Goal: Communication & Community: Answer question/provide support

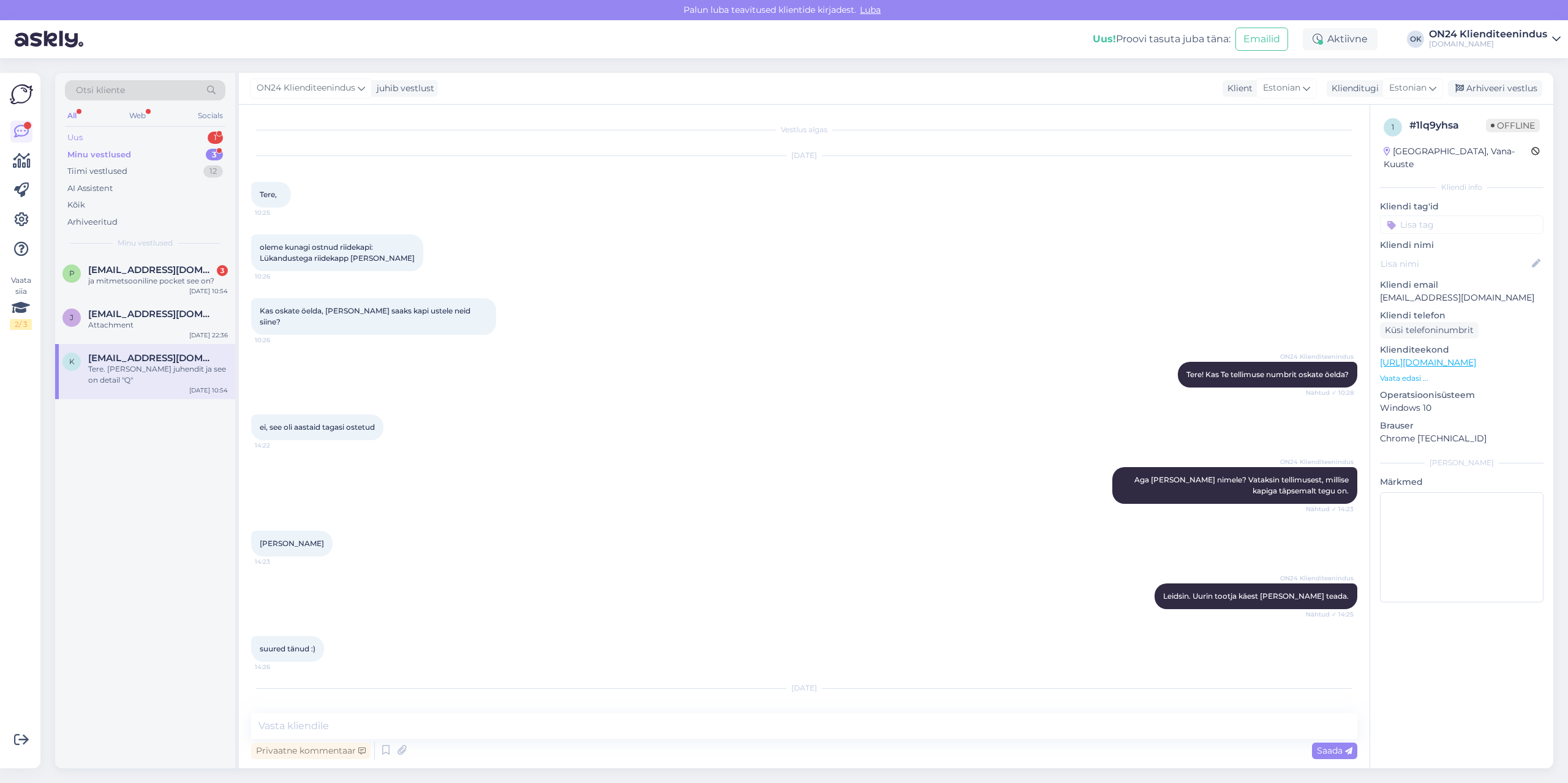
scroll to position [278, 0]
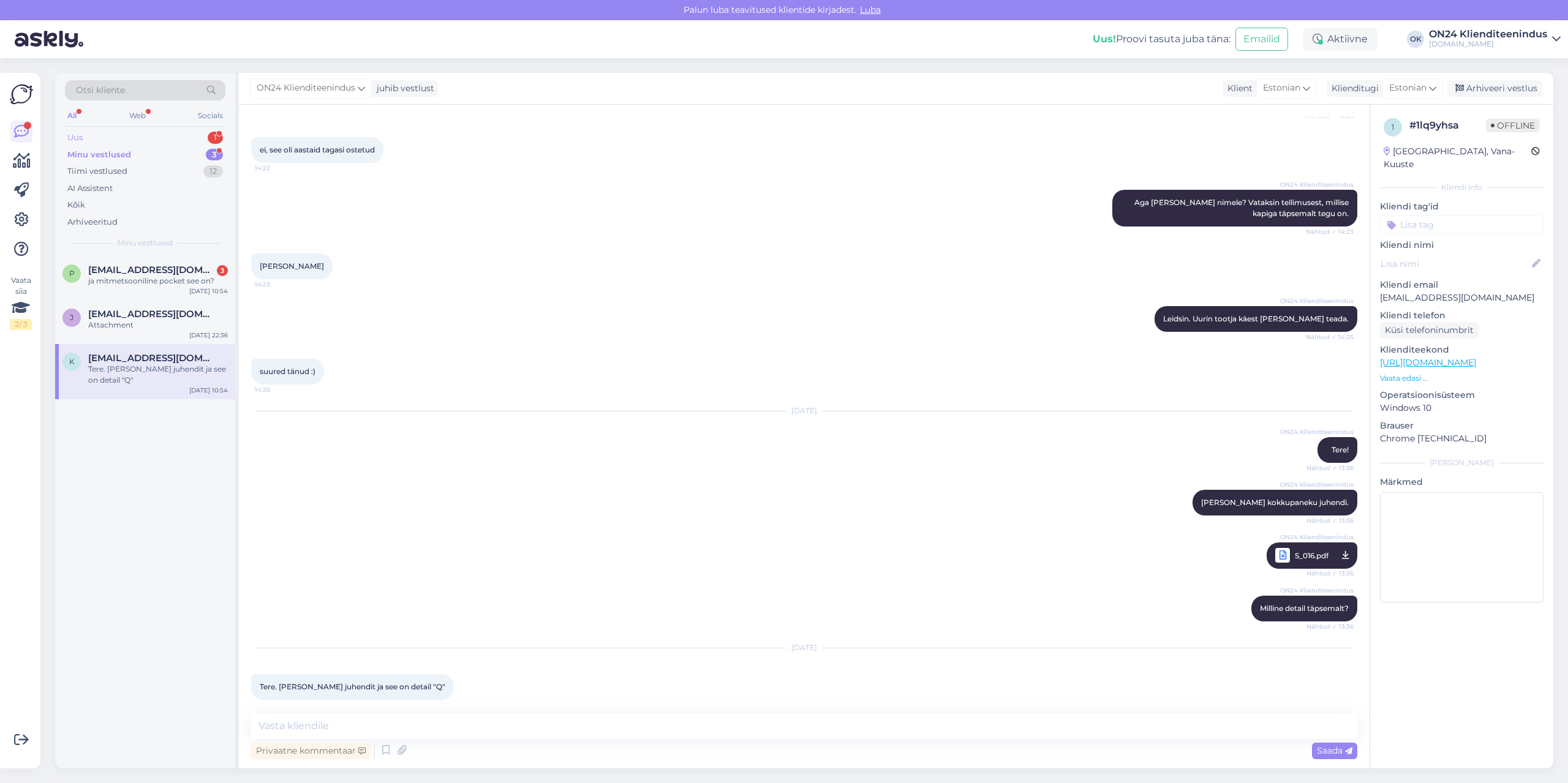
click at [131, 141] on div "Uus 1" at bounding box center [145, 137] width 160 height 17
click at [129, 157] on div "Minu vestlused 3" at bounding box center [145, 155] width 160 height 17
click at [134, 138] on div "Uus 1" at bounding box center [145, 137] width 160 height 17
click at [126, 279] on div "Tere. Sooviksime tellida oma asutusele legolauda: [URL][DOMAIN_NAME], kuid vaja…" at bounding box center [158, 286] width 140 height 22
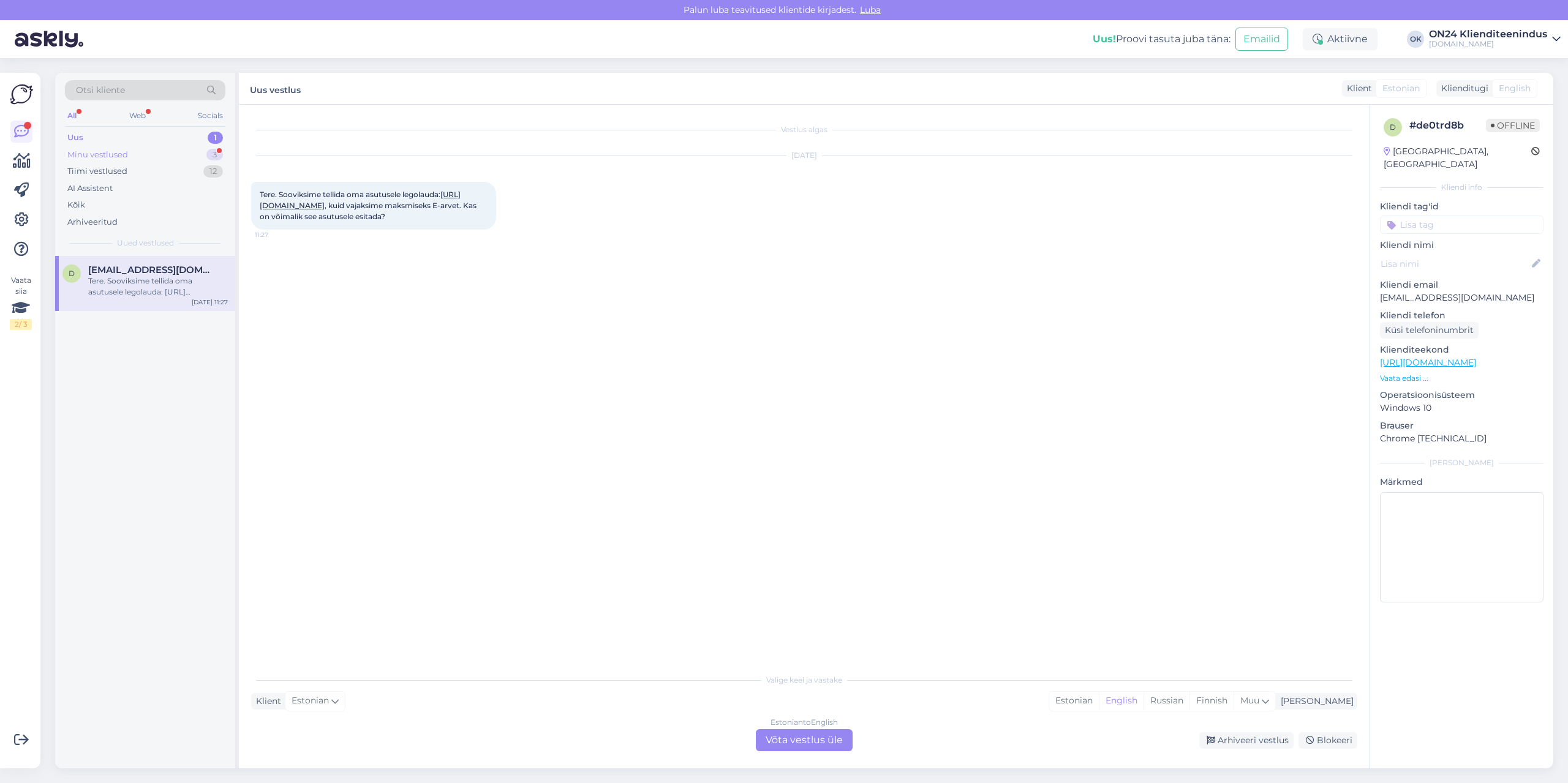
click at [118, 148] on div "Minu vestlused 3" at bounding box center [145, 155] width 160 height 17
click at [145, 262] on div "p [EMAIL_ADDRESS][DOMAIN_NAME] 3 ja mitmetsooniline pocket see on? [DATE] 13:09" at bounding box center [145, 278] width 180 height 44
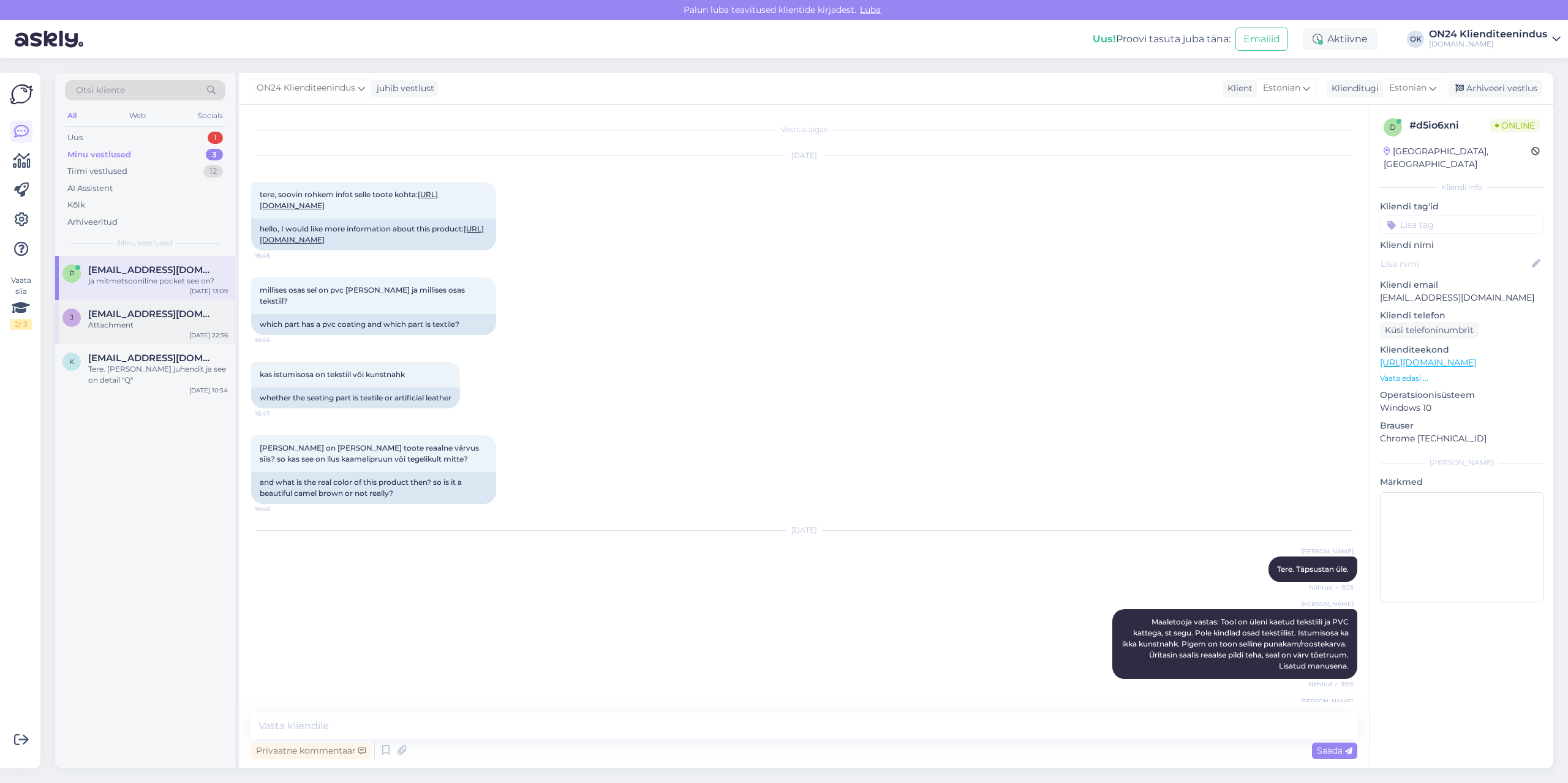
scroll to position [596, 0]
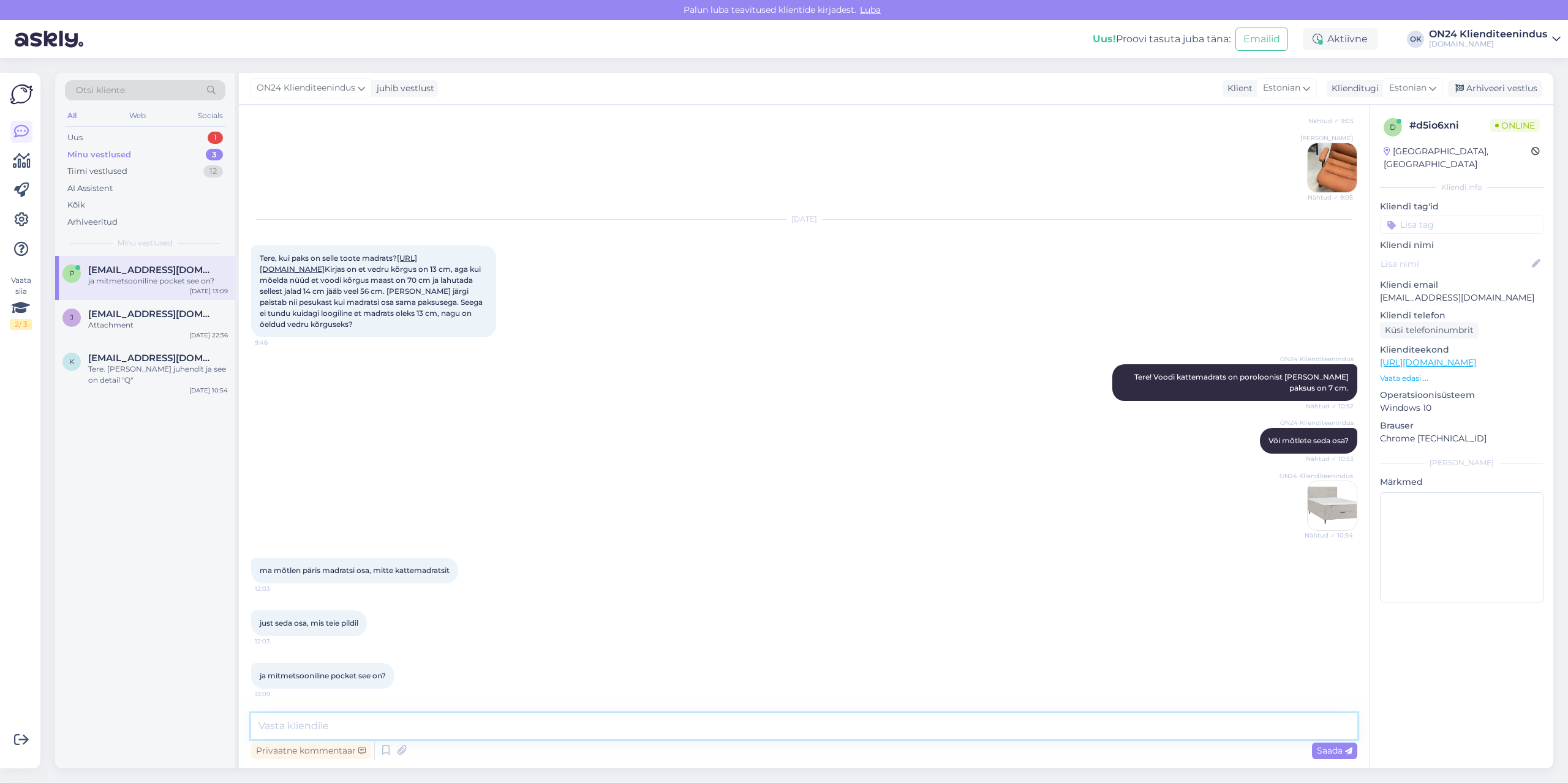
click at [482, 721] on textarea at bounding box center [804, 726] width 1106 height 26
type textarea "[PERSON_NAME], kui saabub tootja vastus."
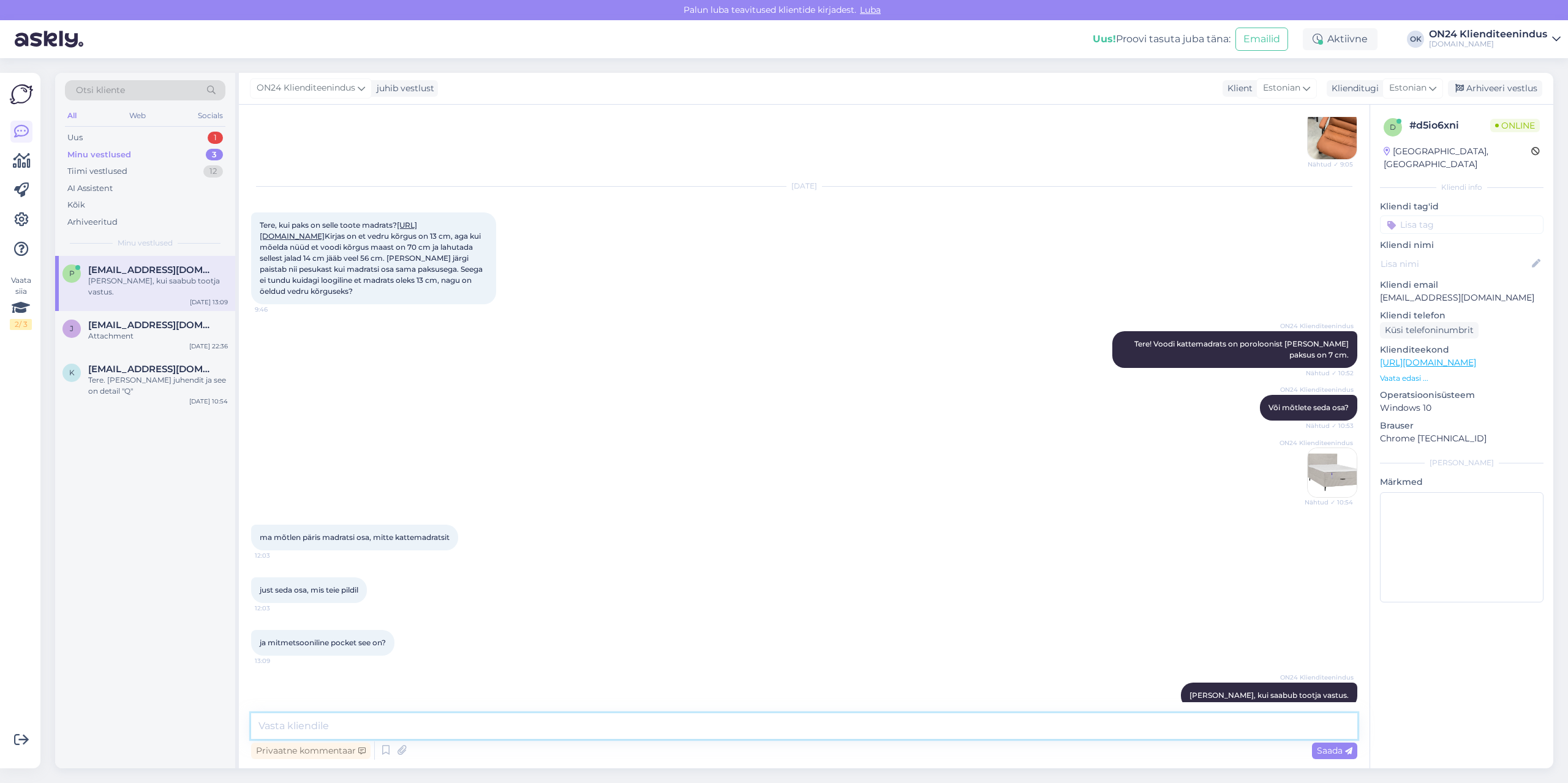
scroll to position [649, 0]
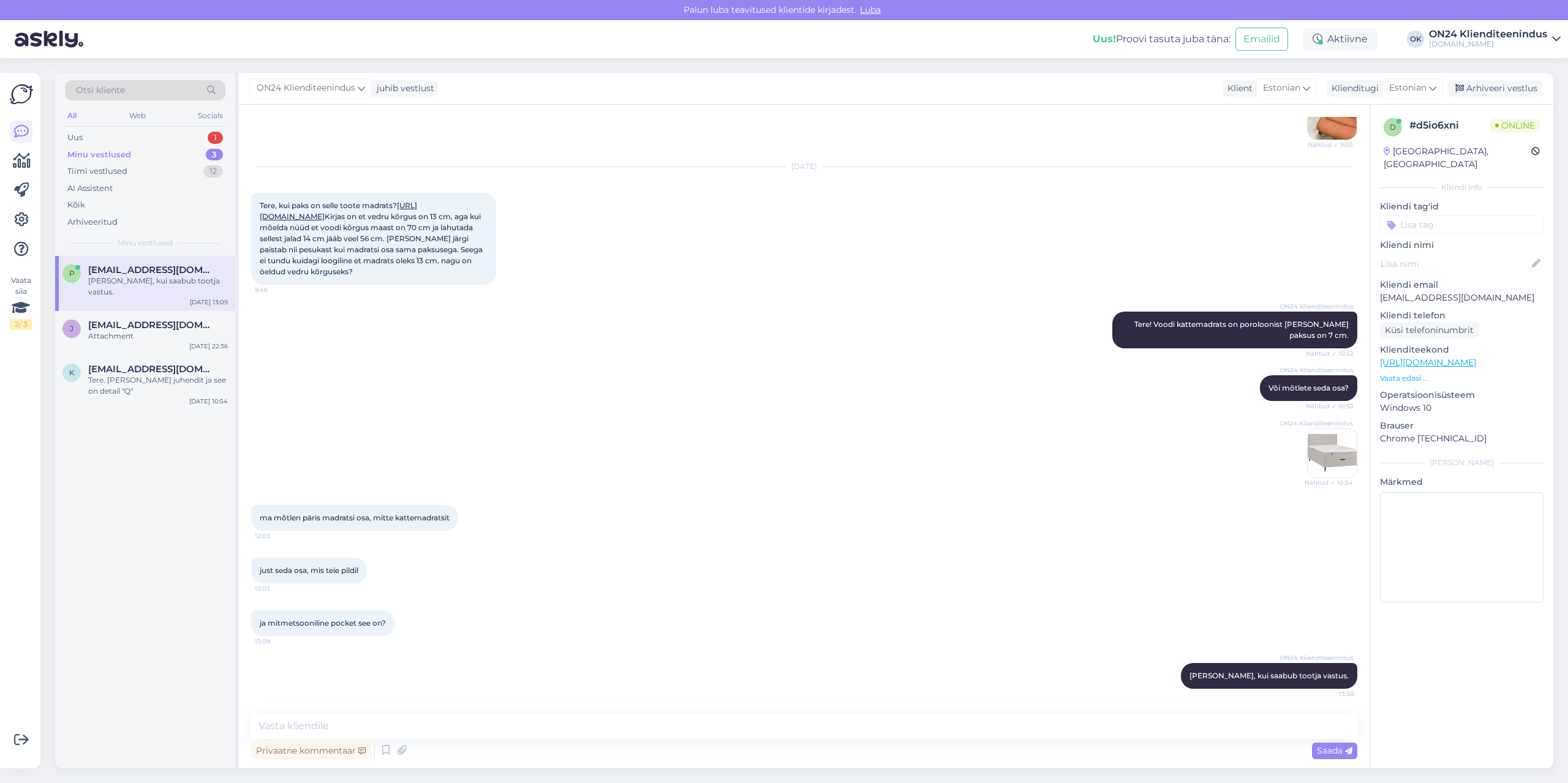
click at [367, 202] on link "[URL][DOMAIN_NAME]" at bounding box center [339, 211] width 157 height 20
click at [534, 527] on div "ma mõtlen päris madratsi osa, mitte kattemadratsit 12:03" at bounding box center [804, 518] width 1106 height 53
click at [419, 718] on textarea at bounding box center [804, 726] width 1106 height 26
click at [448, 724] on textarea "[PERSON_NAME] tootja poolse info:" at bounding box center [804, 726] width 1106 height 26
paste textarea "Voodi kattemadrats on poroloonist [PERSON_NAME] paksus on 7cm. Kattemadratsi al…"
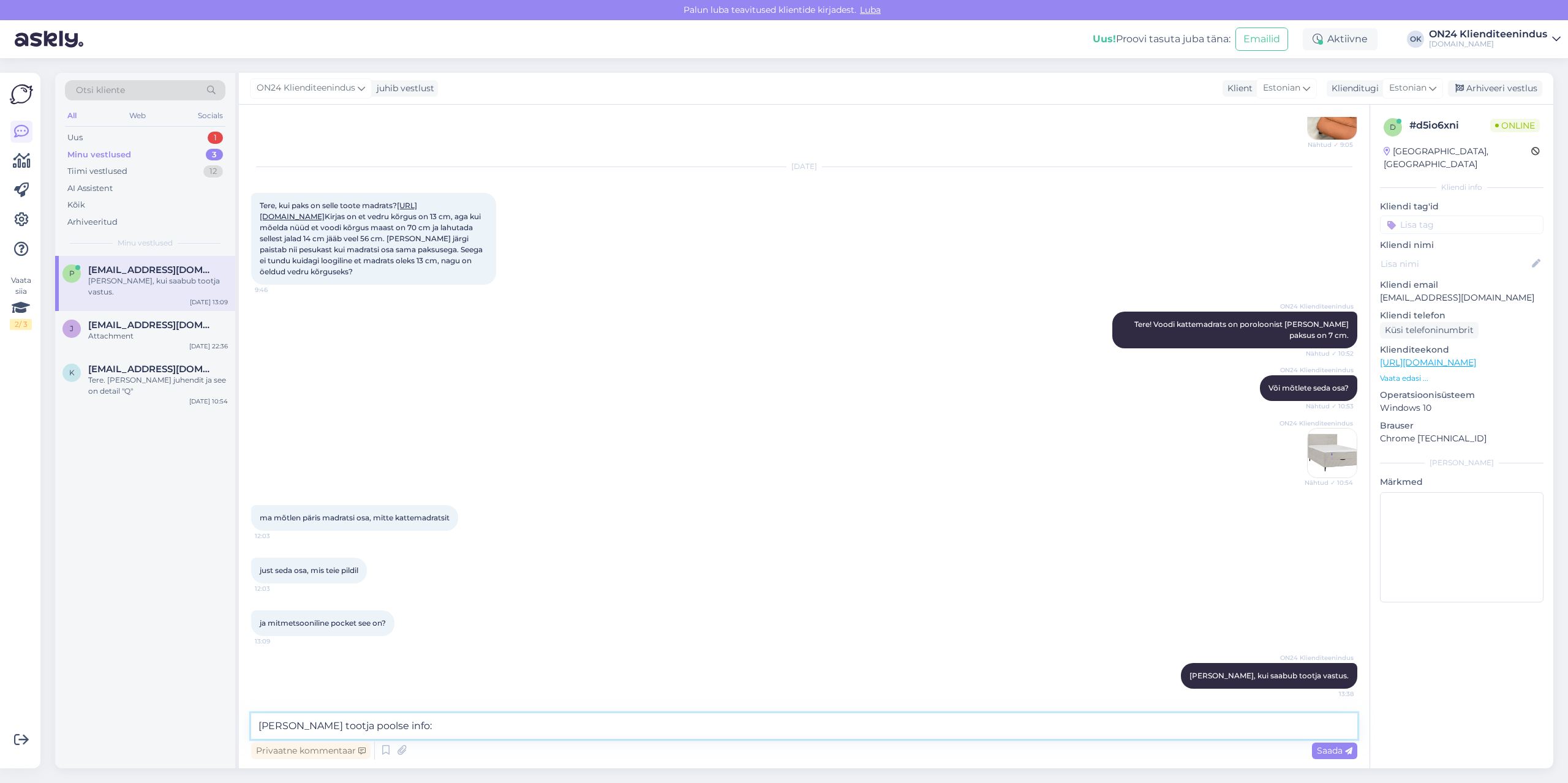
type textarea "[PERSON_NAME] siia tootja poolse info: Voodi kattemadrats on poroloonist [PERSO…"
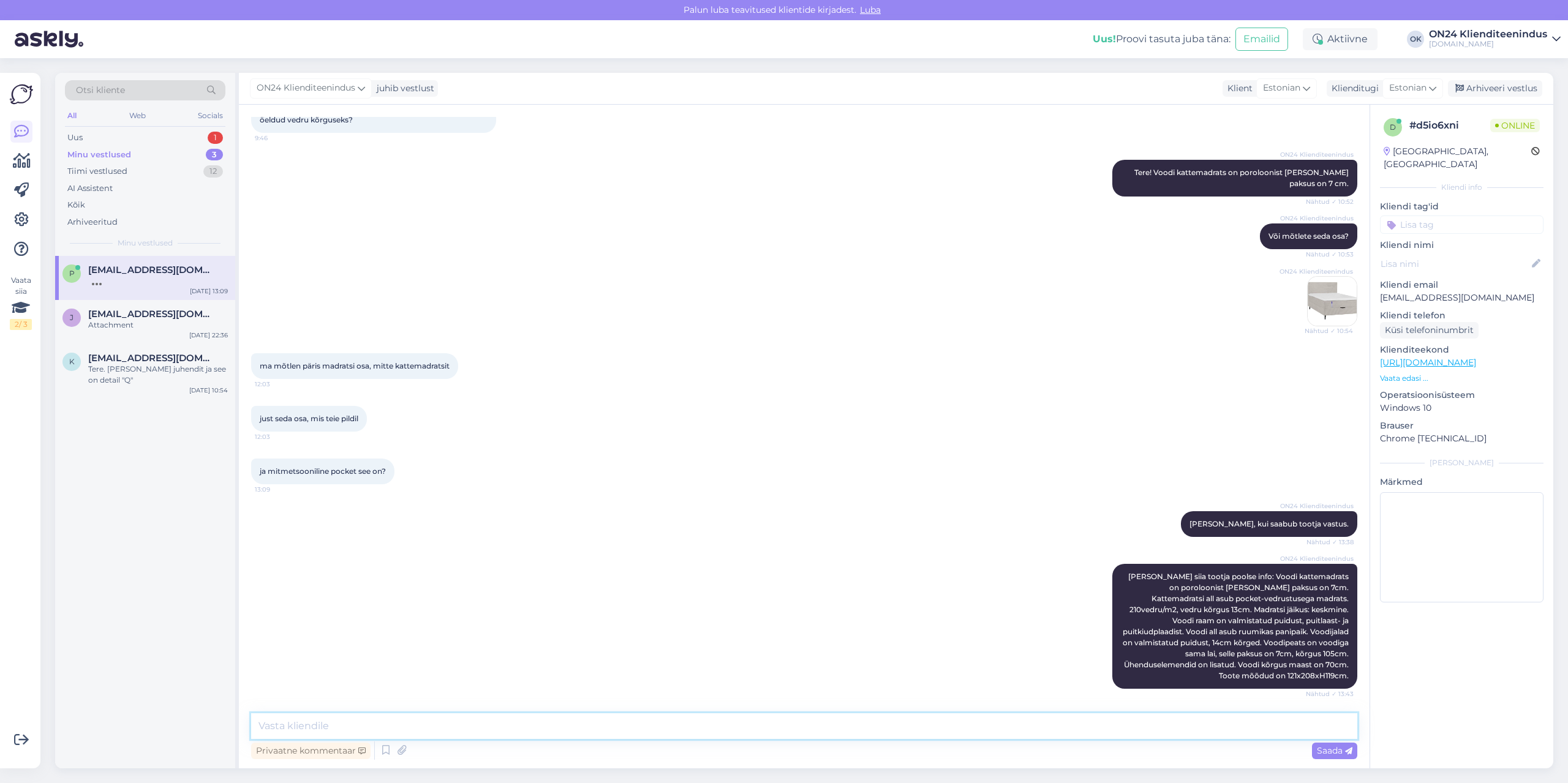
scroll to position [854, 0]
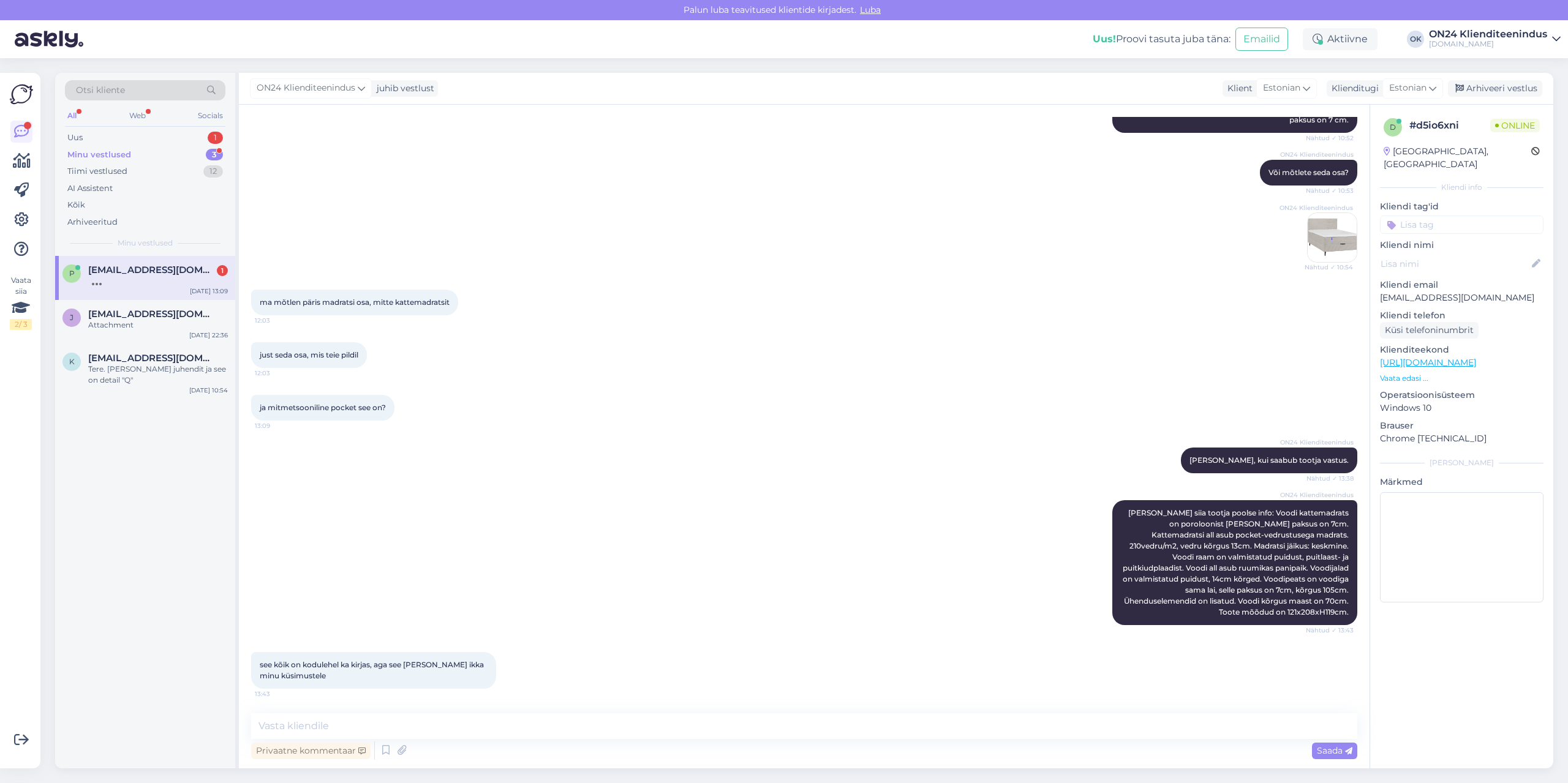
click at [1404, 292] on p "[EMAIL_ADDRESS][DOMAIN_NAME]" at bounding box center [1461, 298] width 164 height 13
copy p "[EMAIL_ADDRESS][DOMAIN_NAME]"
click at [741, 725] on textarea at bounding box center [804, 726] width 1106 height 26
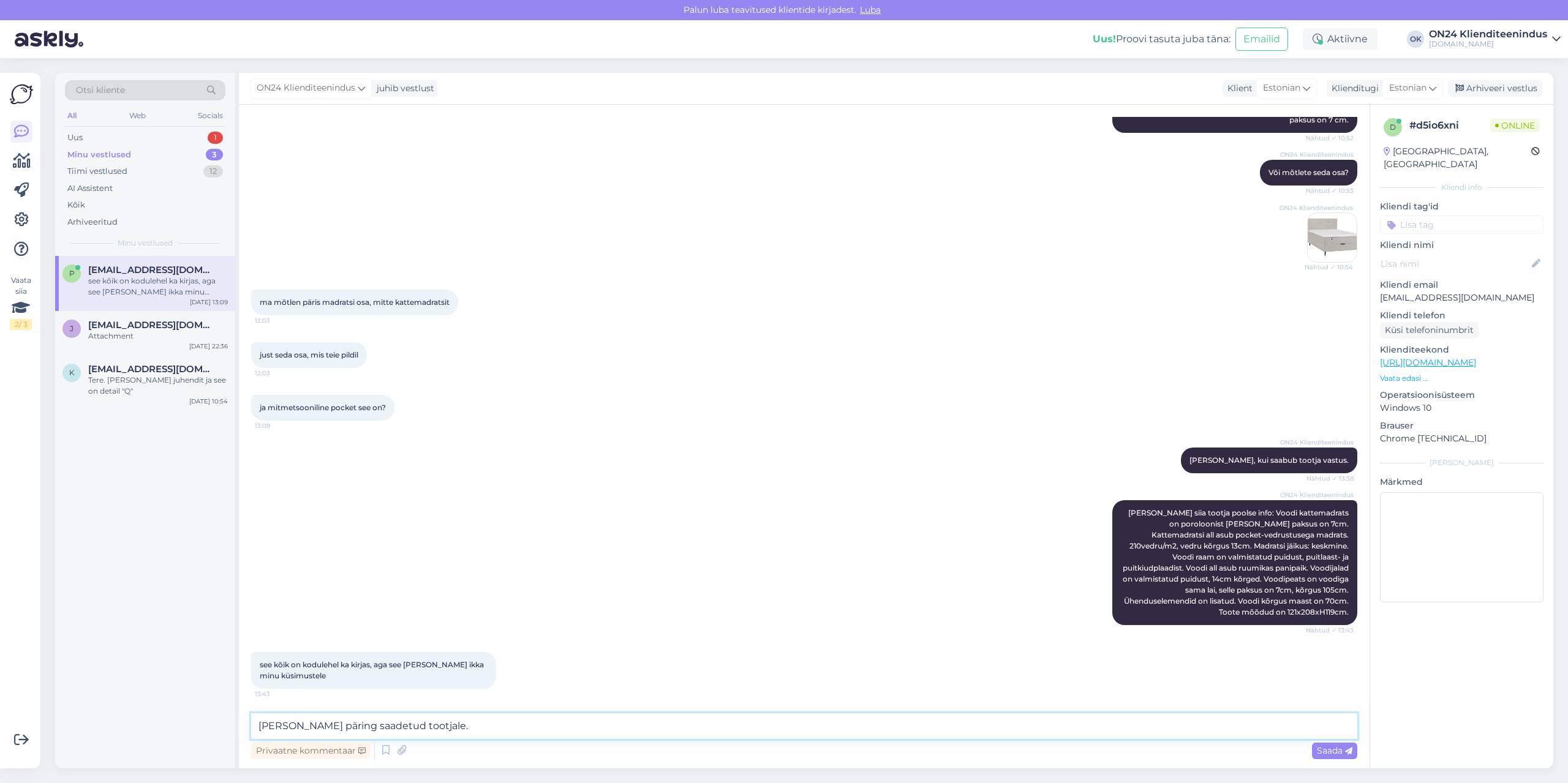
type textarea "[PERSON_NAME] päring saadetud tootjale."
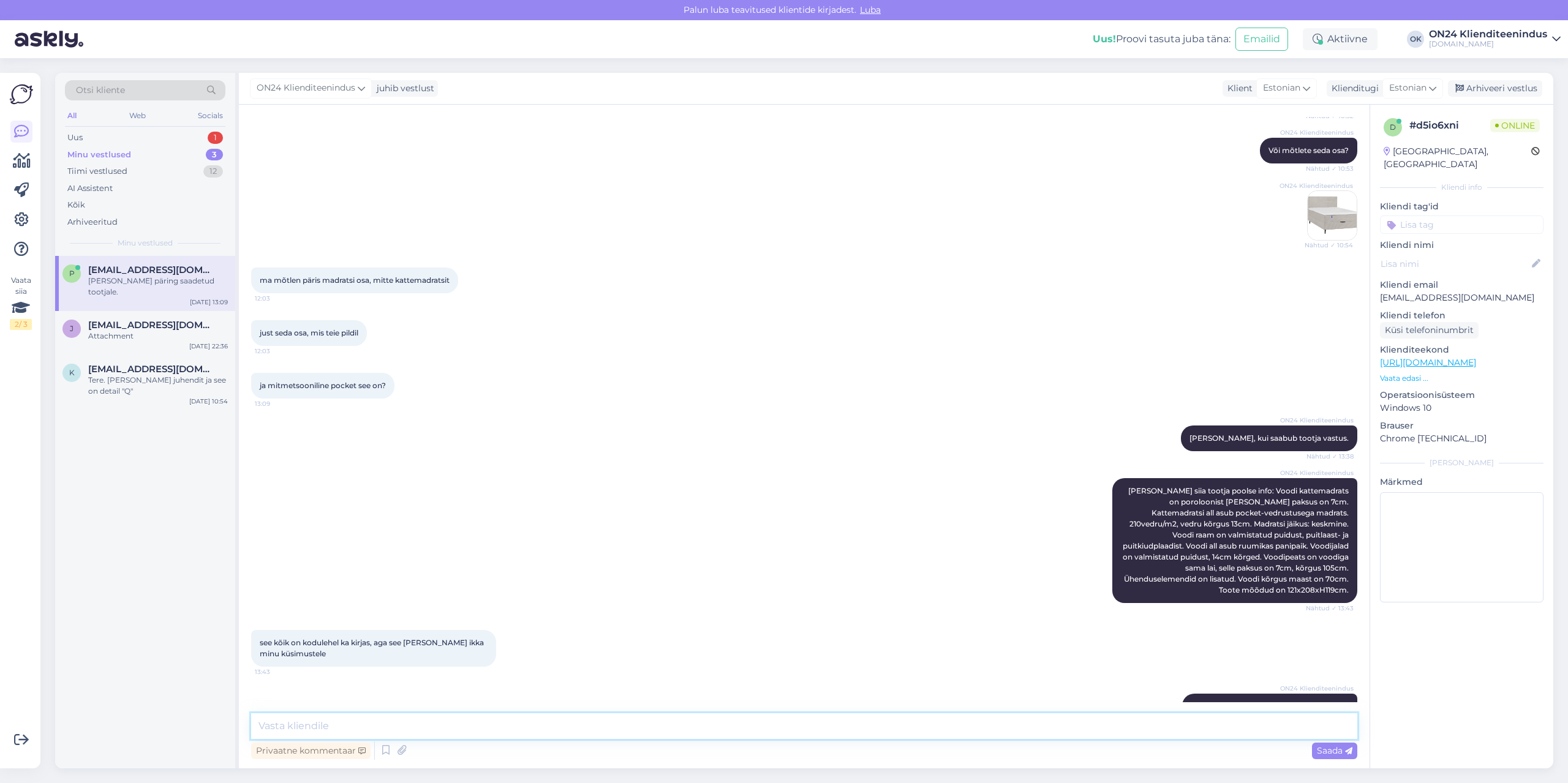
scroll to position [906, 0]
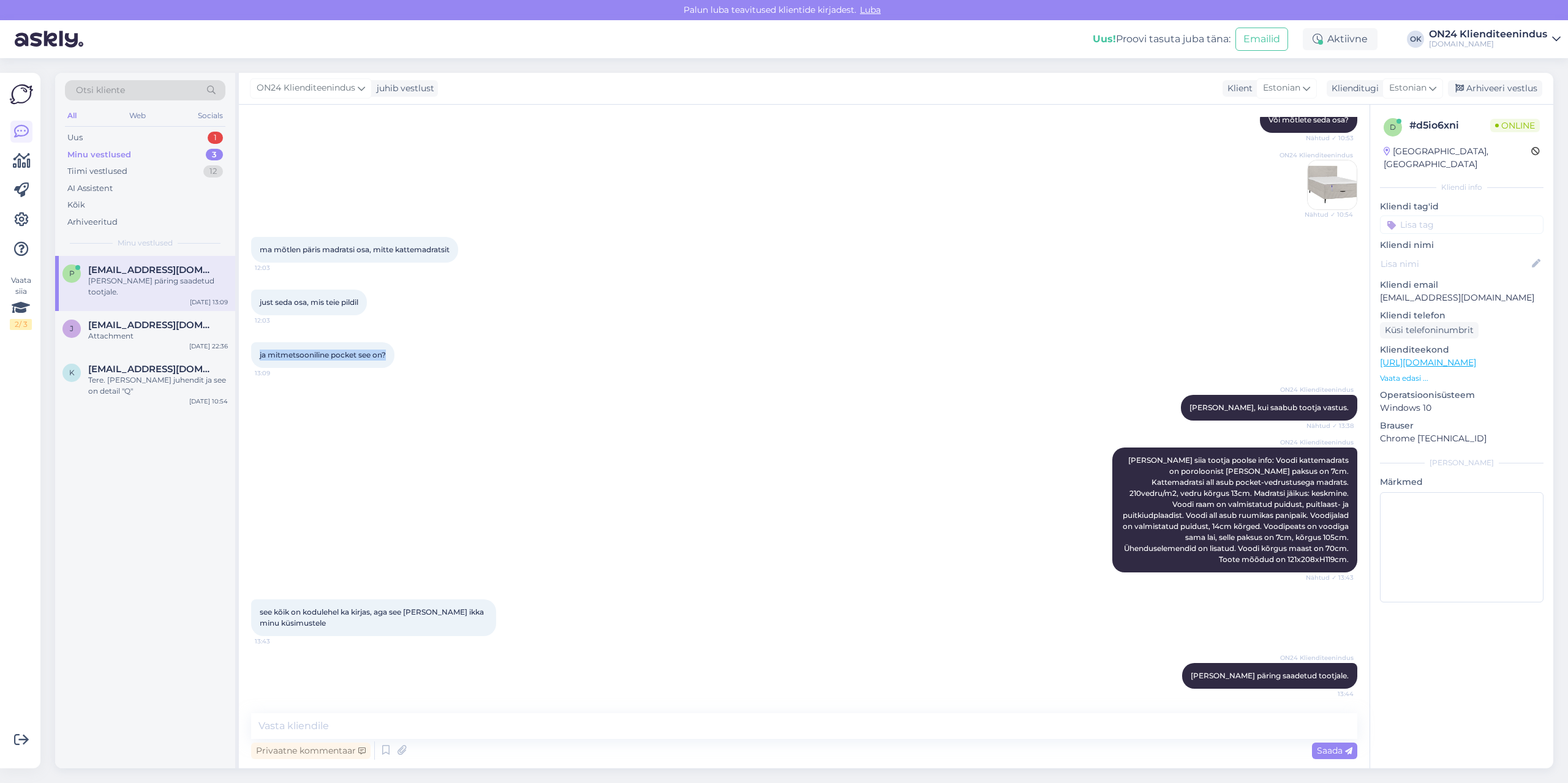
drag, startPoint x: 392, startPoint y: 364, endPoint x: 255, endPoint y: 369, distance: 137.1
click at [255, 368] on div "ja mitmetsooniline pocket see on? 13:09" at bounding box center [322, 356] width 143 height 26
copy span "ja mitmetsooniline pocket see on?"
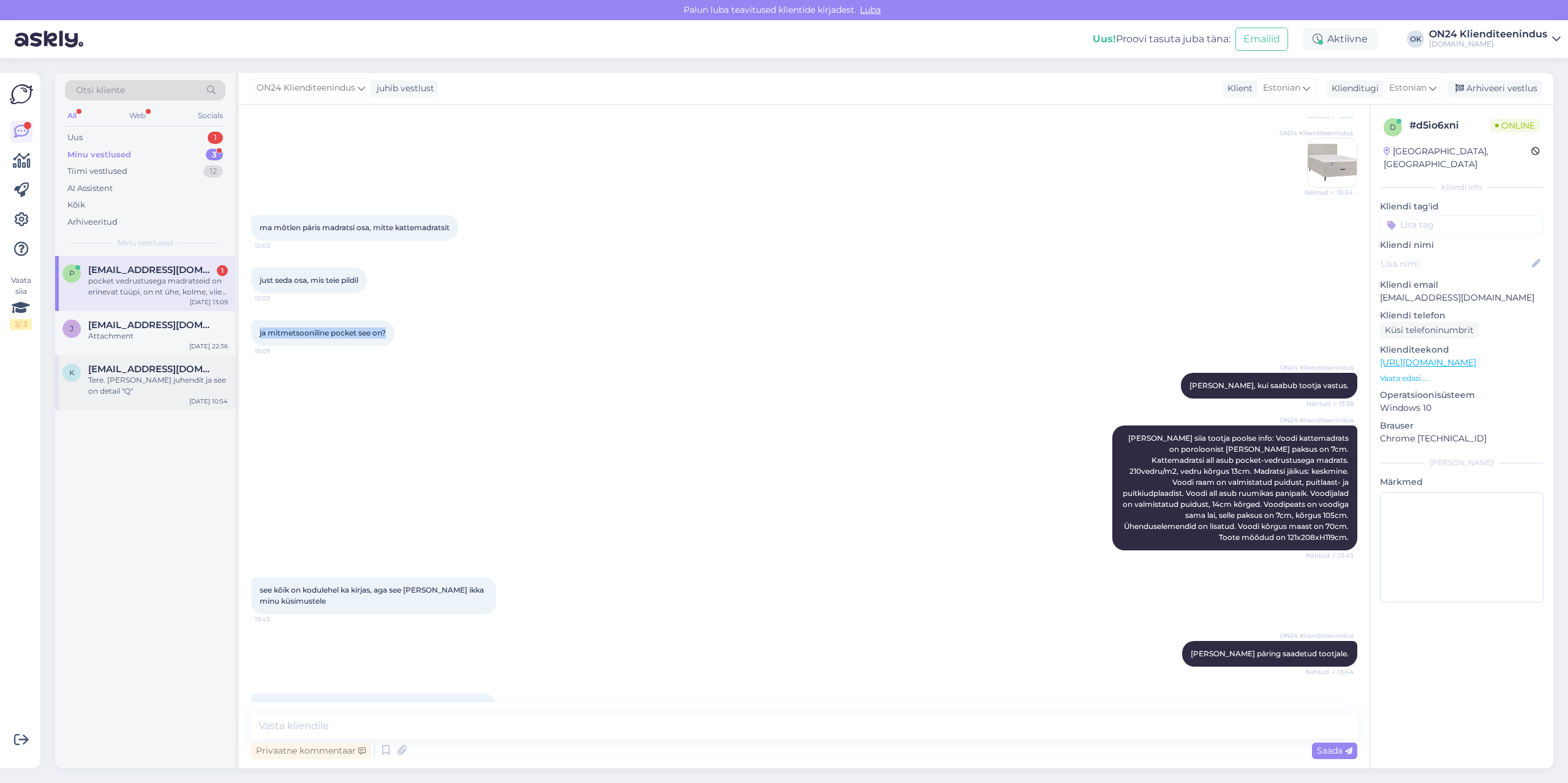
scroll to position [981, 0]
